Goal: Task Accomplishment & Management: Manage account settings

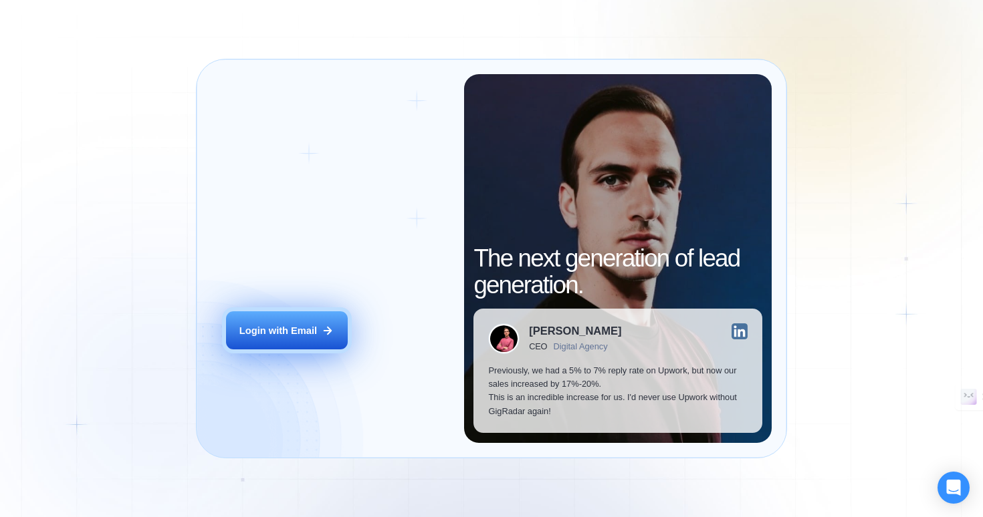
click at [291, 325] on div "Login with Email" at bounding box center [278, 330] width 78 height 13
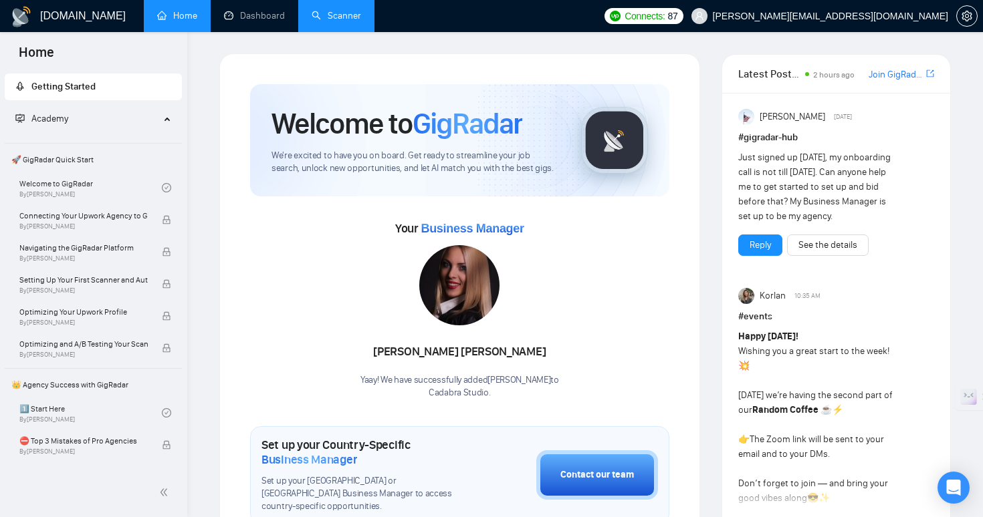
click at [342, 18] on link "Scanner" at bounding box center [335, 15] width 49 height 11
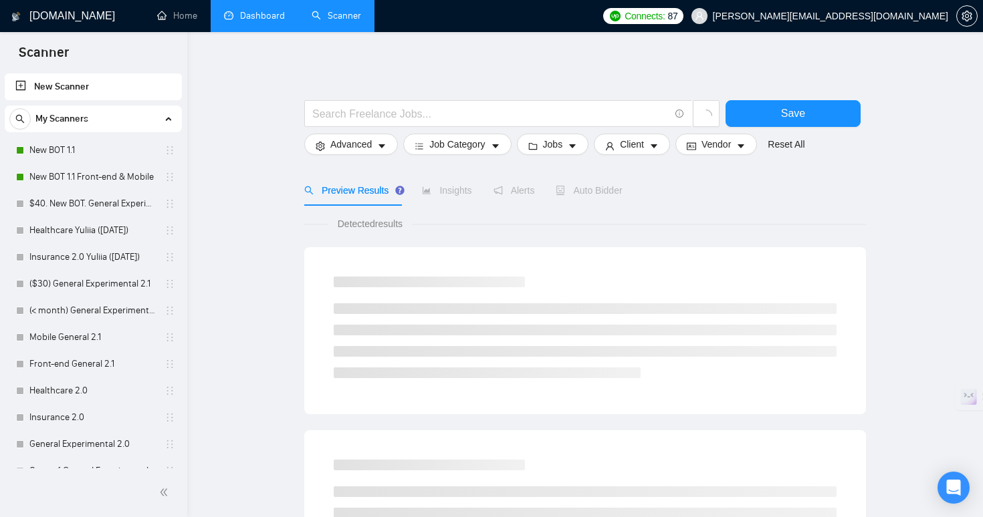
click at [275, 12] on link "Dashboard" at bounding box center [254, 15] width 61 height 11
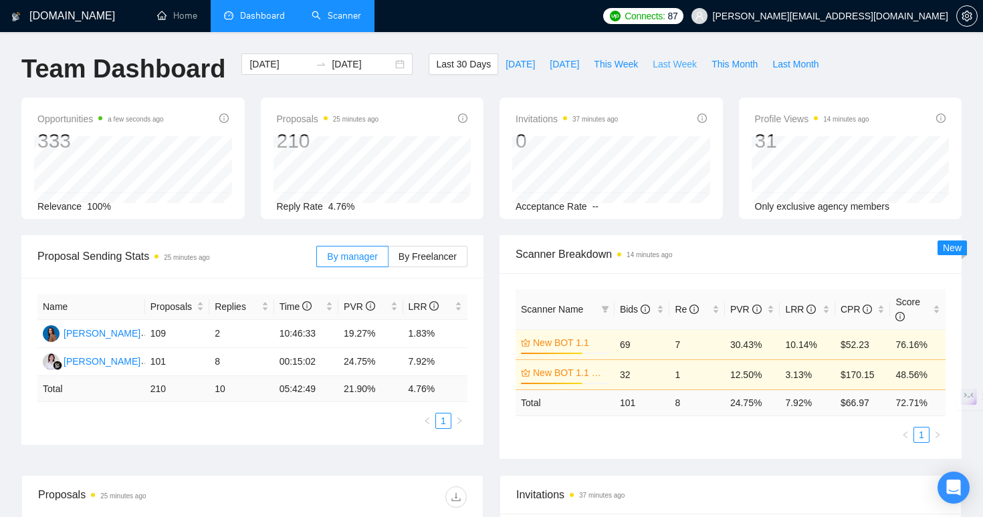
click at [668, 64] on span "Last Week" at bounding box center [674, 64] width 44 height 15
type input "[DATE]"
